Goal: Task Accomplishment & Management: Use online tool/utility

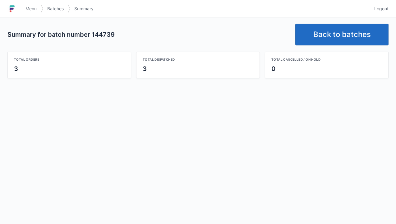
click at [344, 37] on link "Back to batches" at bounding box center [342, 35] width 93 height 22
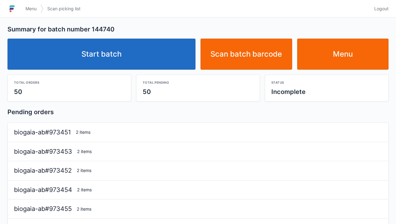
click at [112, 54] on link "Start batch" at bounding box center [101, 54] width 188 height 31
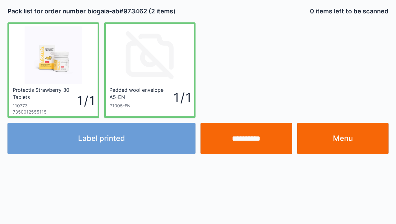
click at [338, 144] on link "Menu" at bounding box center [343, 138] width 92 height 31
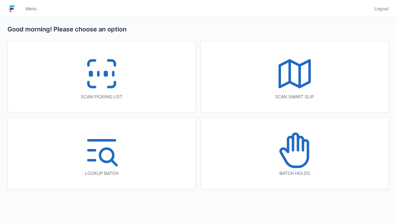
click at [105, 86] on icon at bounding box center [102, 74] width 40 height 40
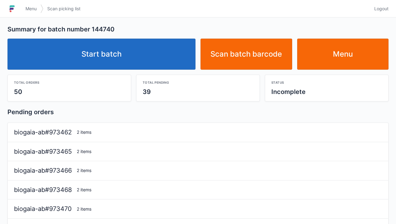
click at [114, 56] on link "Start batch" at bounding box center [101, 54] width 188 height 31
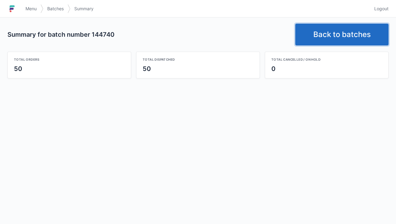
click at [342, 27] on link "Back to batches" at bounding box center [342, 35] width 93 height 22
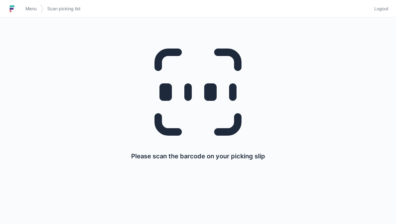
click at [40, 4] on img at bounding box center [41, 8] width 3 height 15
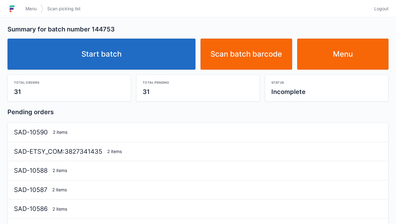
click at [114, 56] on link "Start batch" at bounding box center [101, 54] width 188 height 31
